Goal: Task Accomplishment & Management: Complete application form

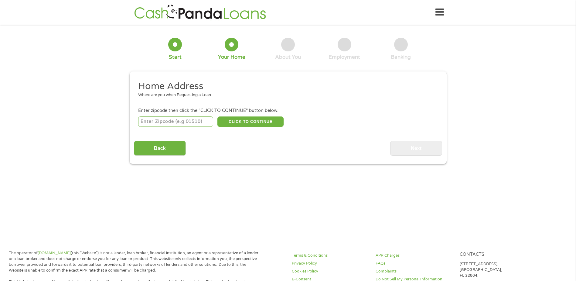
click at [195, 120] on input "number" at bounding box center [175, 121] width 75 height 10
type input "68663"
click at [252, 120] on button "CLICK TO CONTINUE" at bounding box center [251, 121] width 66 height 10
type input "68663"
type input "[GEOGRAPHIC_DATA]"
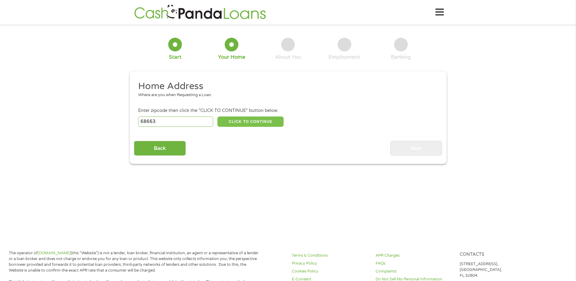
select select "[US_STATE]"
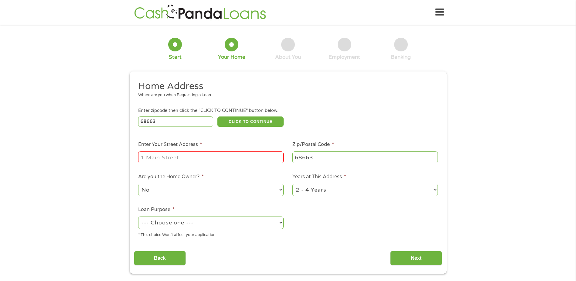
click at [182, 154] on input "Enter Your Street Address *" at bounding box center [211, 157] width 146 height 12
drag, startPoint x: 251, startPoint y: 154, endPoint x: 180, endPoint y: 157, distance: 71.4
click at [180, 157] on input "[STREET_ADDRESS]" at bounding box center [211, 157] width 146 height 12
type input "[STREET_ADDRESS]"
drag, startPoint x: 97, startPoint y: 184, endPoint x: 132, endPoint y: 185, distance: 34.3
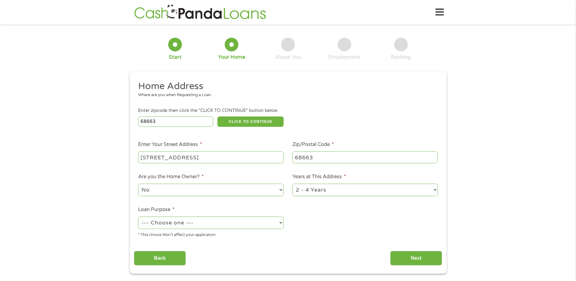
click at [98, 184] on div "1 Start 2 Your Home 3 About You 4 Employment 5 Banking 6 This field is hidden w…" at bounding box center [288, 151] width 576 height 245
click at [168, 191] on select "No Yes" at bounding box center [211, 190] width 146 height 12
select select "yes"
click at [138, 184] on select "No Yes" at bounding box center [211, 190] width 146 height 12
click at [313, 187] on select "1 Year or less 1 - 2 Years 2 - 4 Years Over 4 Years" at bounding box center [366, 190] width 146 height 12
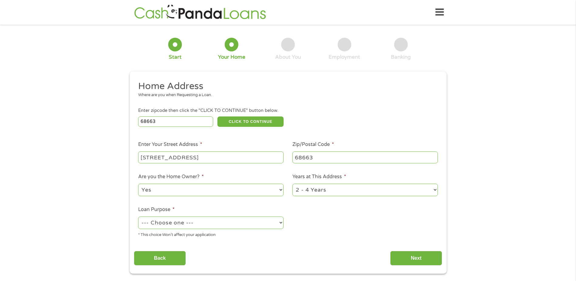
select select "60months"
click at [293, 184] on select "1 Year or less 1 - 2 Years 2 - 4 Years Over 4 Years" at bounding box center [366, 190] width 146 height 12
click at [228, 228] on select "--- Choose one --- Pay Bills Debt Consolidation Home Improvement Major Purchase…" at bounding box center [211, 222] width 146 height 12
select select "debtconsolidation"
click at [138, 216] on select "--- Choose one --- Pay Bills Debt Consolidation Home Improvement Major Purchase…" at bounding box center [211, 222] width 146 height 12
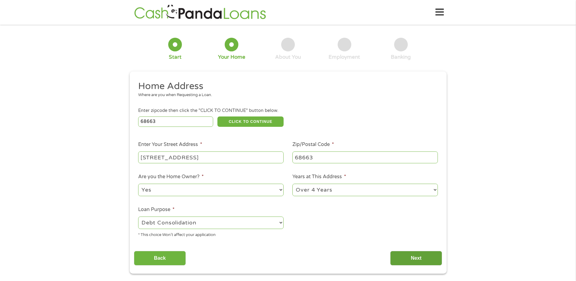
click at [414, 255] on input "Next" at bounding box center [416, 258] width 52 height 15
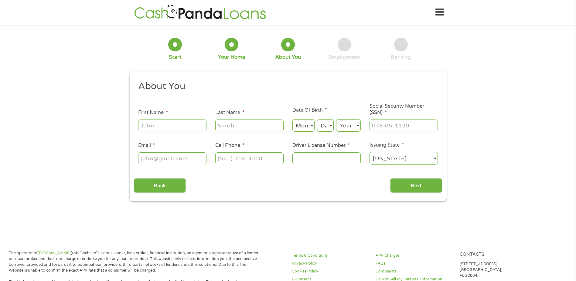
click at [180, 127] on input "First Name *" at bounding box center [172, 125] width 68 height 12
type input "Cassie"
type input "boden"
select select "9"
select select "15"
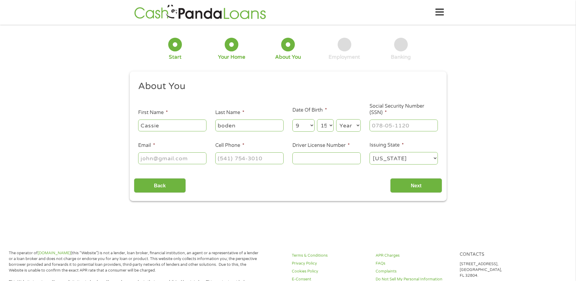
select select "1978"
type input "[EMAIL_ADDRESS][DOMAIN_NAME]"
type input "4023660025"
select select "[US_STATE]"
type input "[PHONE_NUMBER]"
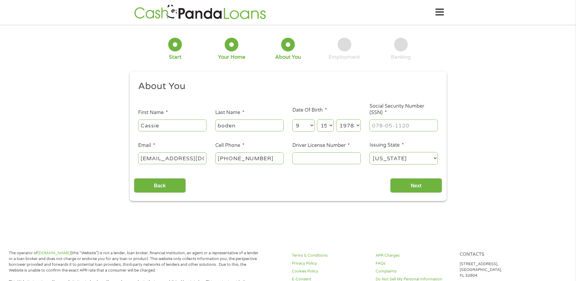
click at [380, 118] on li "Social Security Number (SSN) *" at bounding box center [403, 117] width 77 height 29
click at [381, 126] on input "___-__-____" at bounding box center [404, 125] width 68 height 12
type input "506-21-0892"
type input "H12274322"
click at [426, 188] on input "Next" at bounding box center [416, 185] width 52 height 15
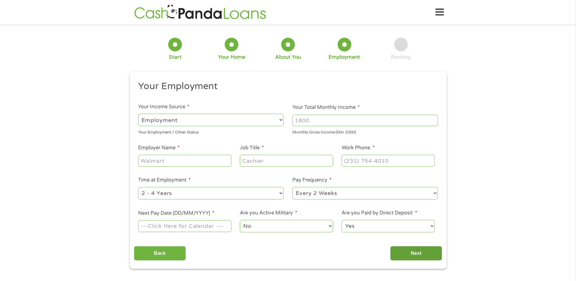
click at [402, 250] on input "Next" at bounding box center [416, 253] width 52 height 15
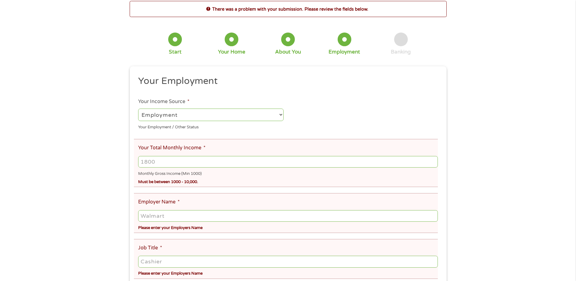
scroll to position [61, 0]
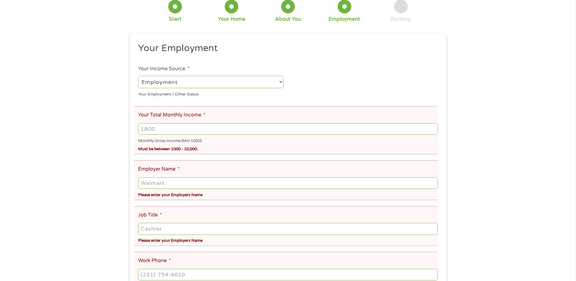
click at [165, 128] on input "Your Total Monthly Income *" at bounding box center [288, 129] width 300 height 12
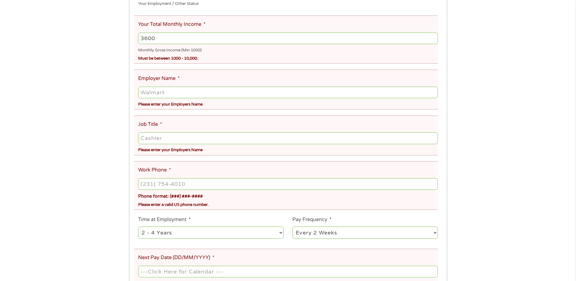
scroll to position [152, 0]
type input "3600"
click at [160, 85] on div at bounding box center [288, 92] width 300 height 14
click at [167, 85] on div at bounding box center [288, 92] width 300 height 14
click at [168, 88] on input "Employer Name *" at bounding box center [288, 92] width 300 height 12
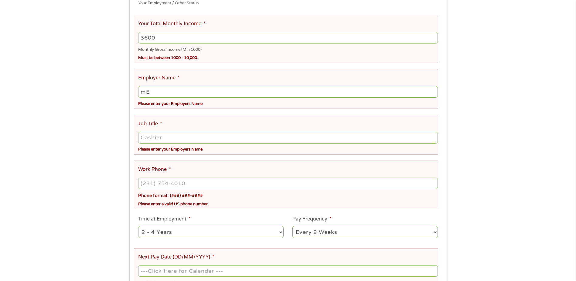
type input "m"
type input "[PERSON_NAME] Lumber Company"
type input "Benefits Assistant"
type input "[PHONE_NUMBER]"
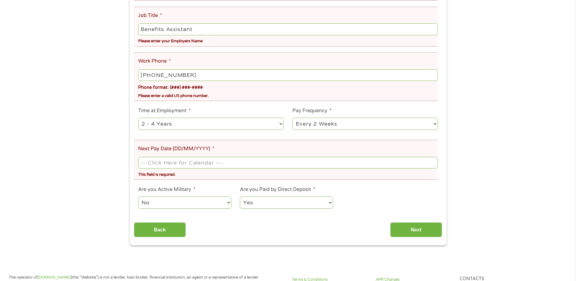
scroll to position [273, 0]
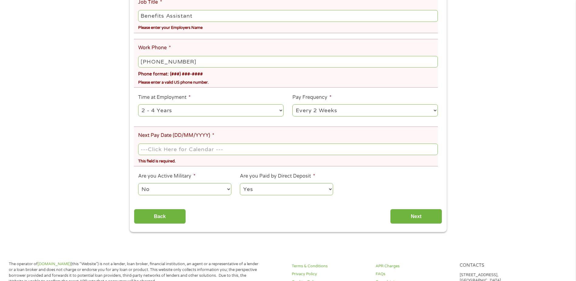
click at [162, 153] on body "Home Get Loan Offer How it works FAQs Blog Cash Loans Quick Loans Online Loans …" at bounding box center [288, 176] width 576 height 899
click at [170, 153] on input "Next Pay Date (DD/MM/YYYY) *" at bounding box center [288, 149] width 300 height 12
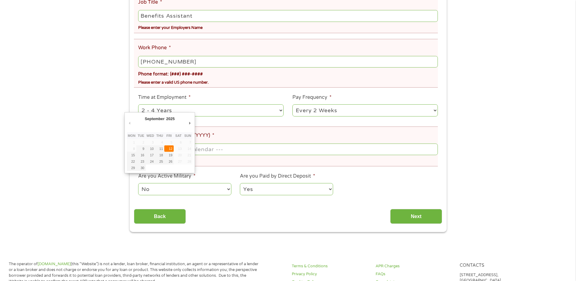
type input "[DATE]"
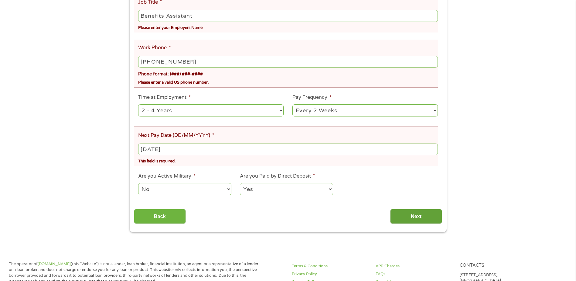
click at [408, 217] on input "Next" at bounding box center [416, 216] width 52 height 15
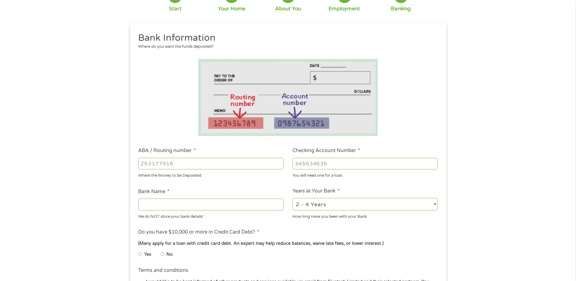
scroll to position [61, 0]
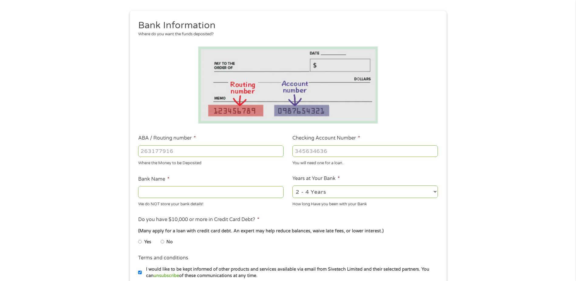
click at [161, 148] on input "ABA / Routing number *" at bounding box center [211, 151] width 146 height 12
type input "1"
type input "104913912"
type input "PINNACLE BANK"
type input "1100016829"
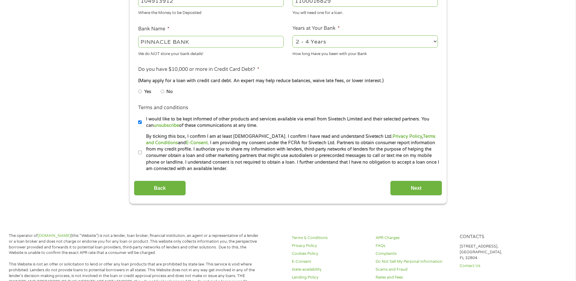
scroll to position [213, 0]
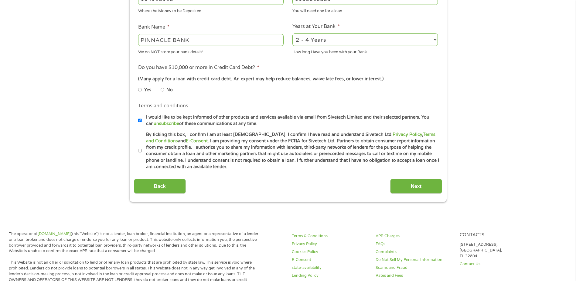
click at [163, 89] on input "No" at bounding box center [163, 90] width 4 height 10
radio input "true"
click at [412, 189] on input "Next" at bounding box center [416, 186] width 52 height 15
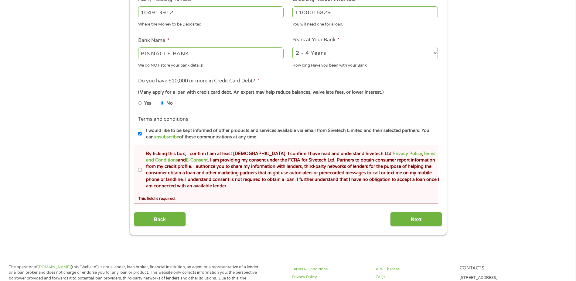
scroll to position [243, 0]
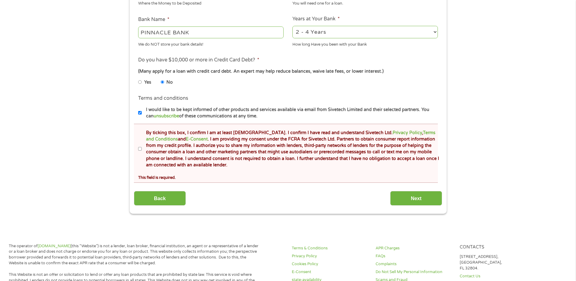
click at [139, 148] on input "By ticking this box, I confirm I am at least [DEMOGRAPHIC_DATA]. I confirm I ha…" at bounding box center [140, 149] width 4 height 10
checkbox input "true"
click at [422, 198] on input "Next" at bounding box center [416, 198] width 52 height 15
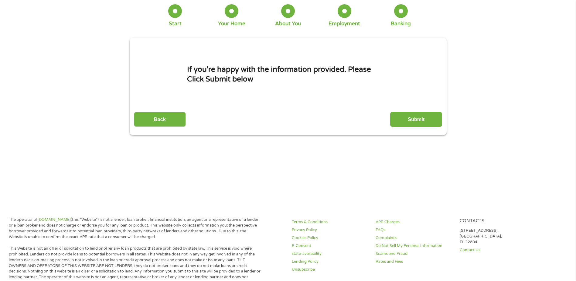
scroll to position [0, 0]
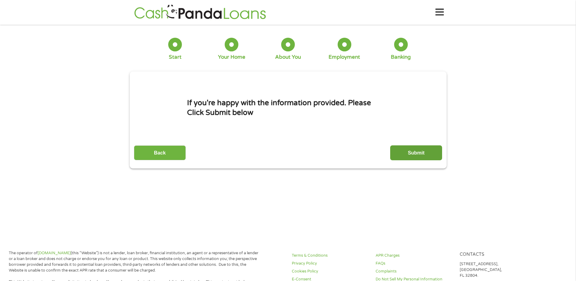
click at [434, 150] on input "Submit" at bounding box center [416, 152] width 52 height 15
